Goal: Task Accomplishment & Management: Use online tool/utility

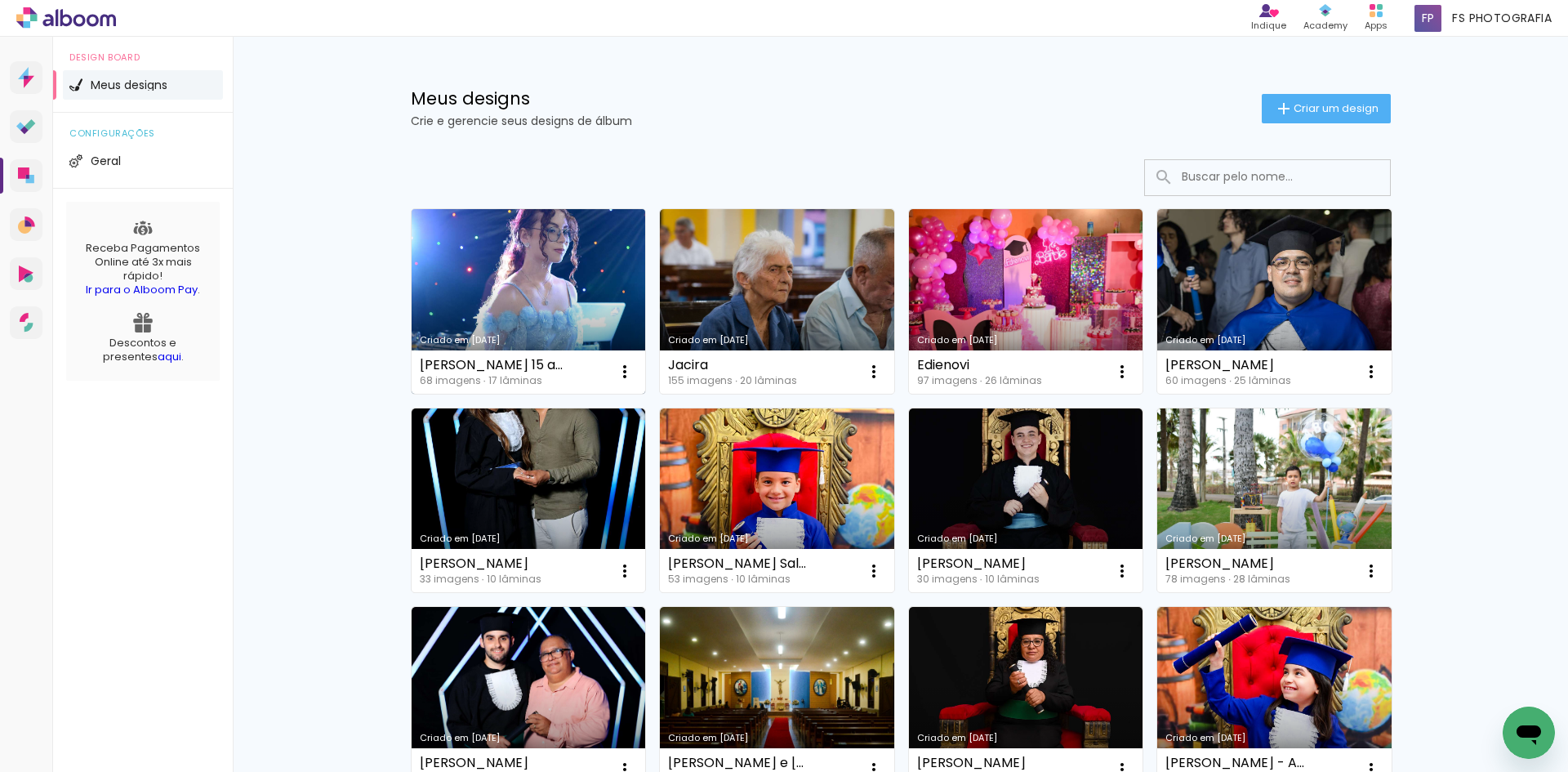
click at [526, 282] on link "Criado em [DATE]" at bounding box center [529, 302] width 235 height 185
